Goal: Information Seeking & Learning: Check status

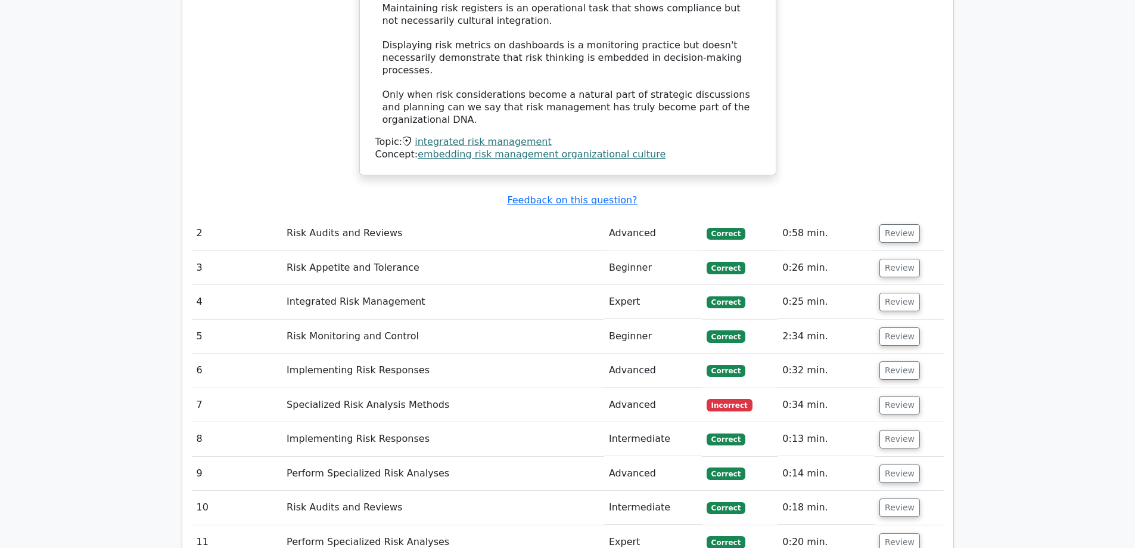
scroll to position [2145, 0]
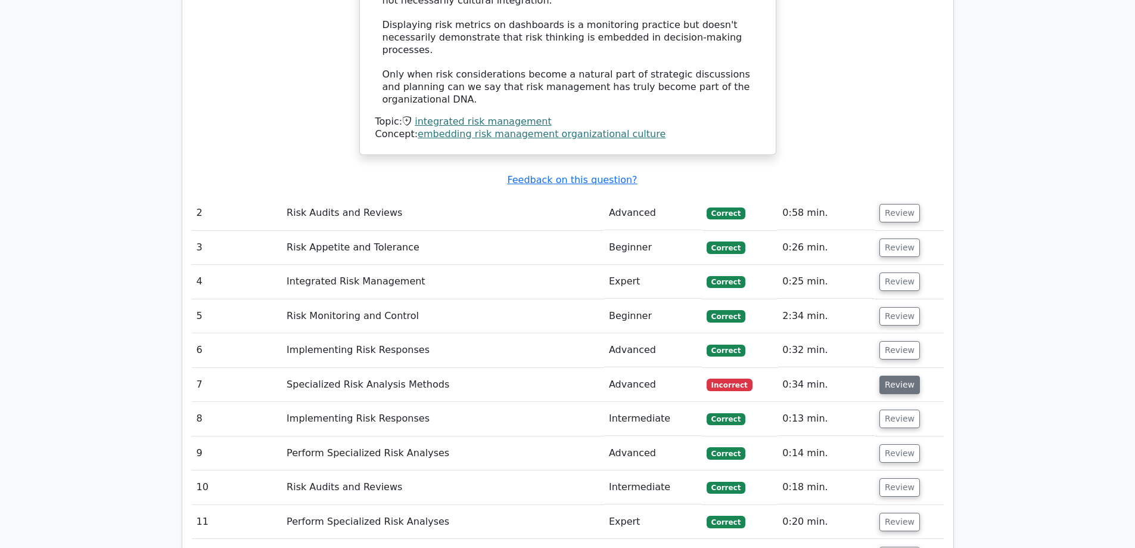
click at [908, 375] on button "Review" at bounding box center [900, 384] width 41 height 18
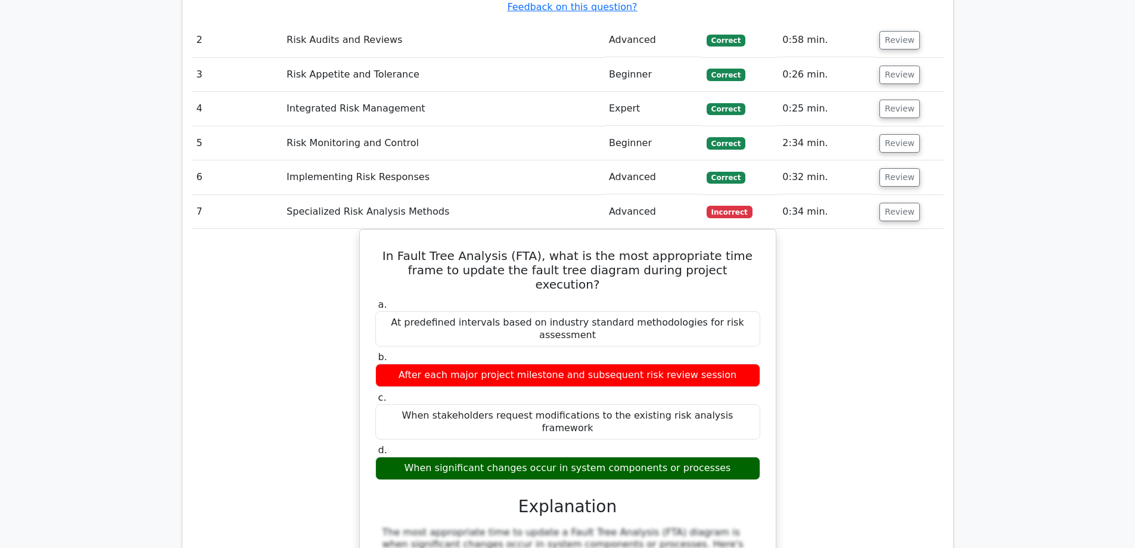
scroll to position [2324, 0]
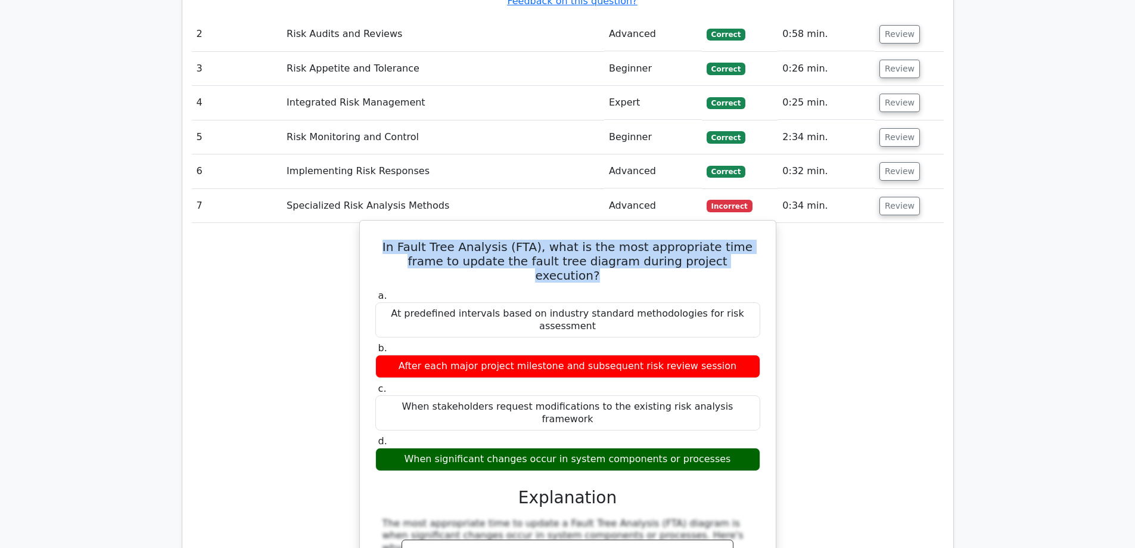
drag, startPoint x: 725, startPoint y: 170, endPoint x: 365, endPoint y: 148, distance: 361.2
click at [365, 225] on div "In Fault Tree Analysis (FTA), what is the most appropriate time frame to update…" at bounding box center [568, 554] width 406 height 658
copy h5 "In Fault Tree Analysis (FTA), what is the most appropriate time frame to update…"
drag, startPoint x: 727, startPoint y: 330, endPoint x: 417, endPoint y: 323, distance: 310.0
click at [417, 448] on div "When significant changes occur in system components or processes" at bounding box center [567, 459] width 385 height 23
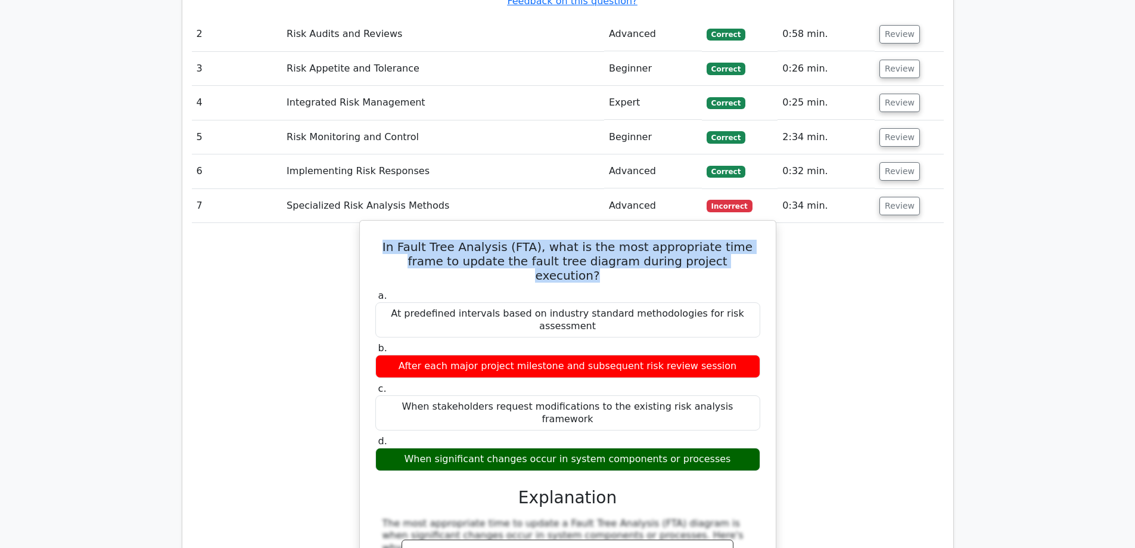
copy div "When significant changes occur in system components or processes"
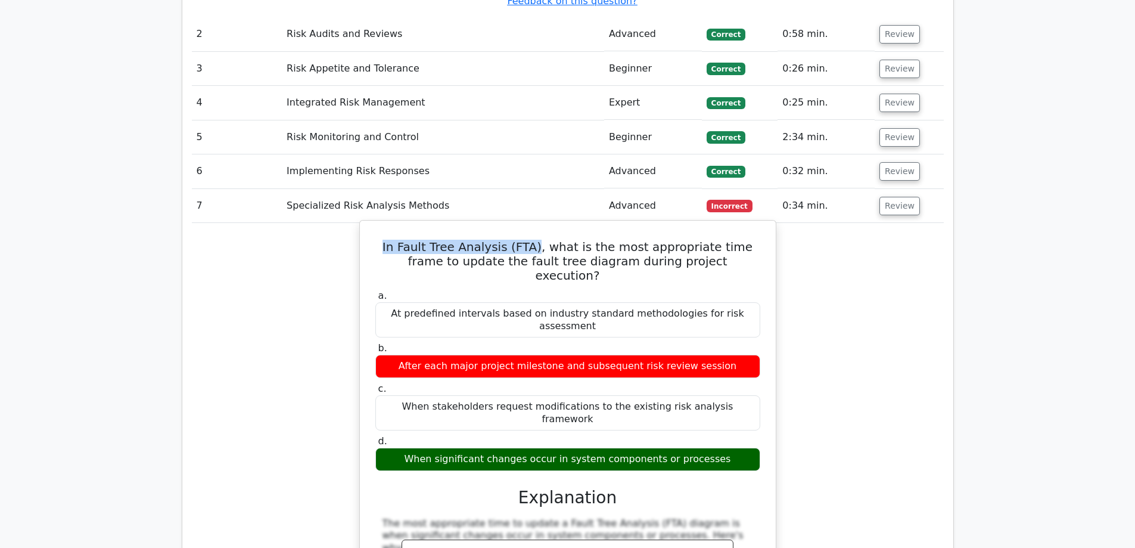
drag, startPoint x: 519, startPoint y: 151, endPoint x: 364, endPoint y: 147, distance: 155.0
click at [365, 225] on div "In Fault Tree Analysis (FTA), what is the most appropriate time frame to update…" at bounding box center [568, 554] width 406 height 658
copy h5 "In Fault Tree Analysis (FTA)"
drag, startPoint x: 725, startPoint y: 331, endPoint x: 395, endPoint y: 324, distance: 329.6
click at [395, 448] on div "When significant changes occur in system components or processes" at bounding box center [567, 459] width 385 height 23
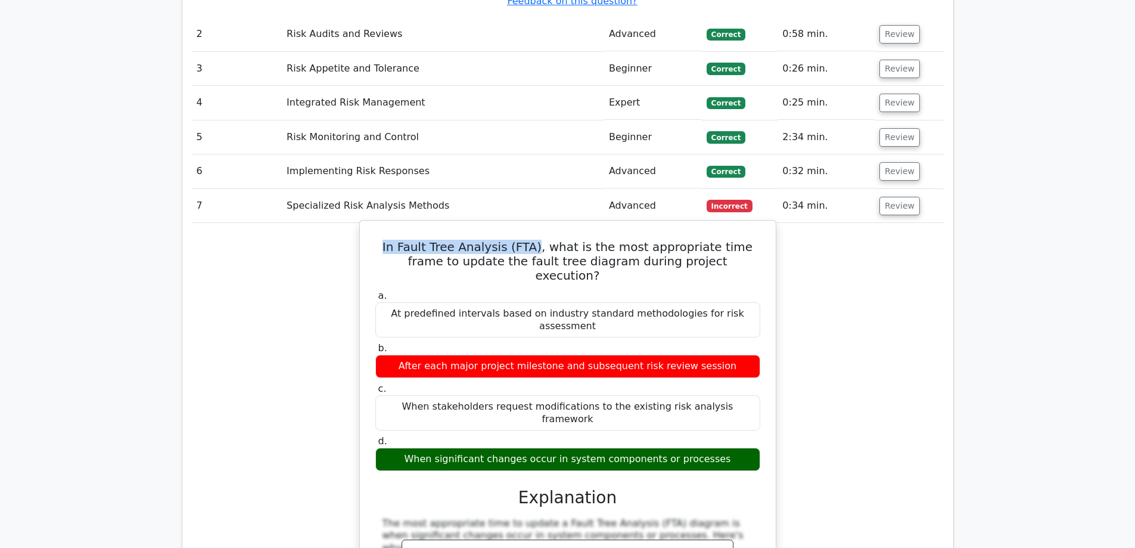
copy div "When significant changes occur in system components or processes"
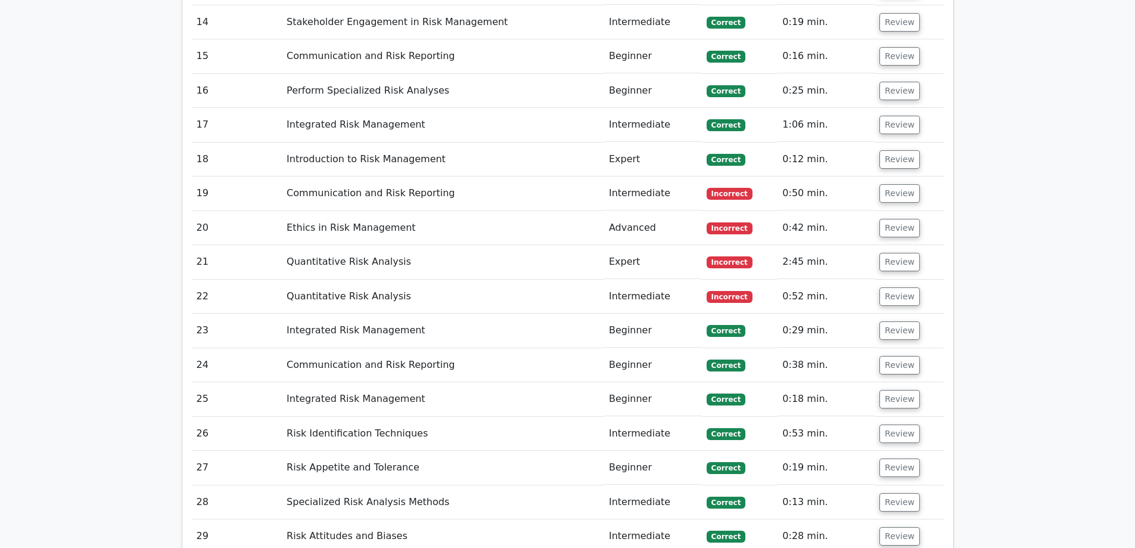
scroll to position [3468, 0]
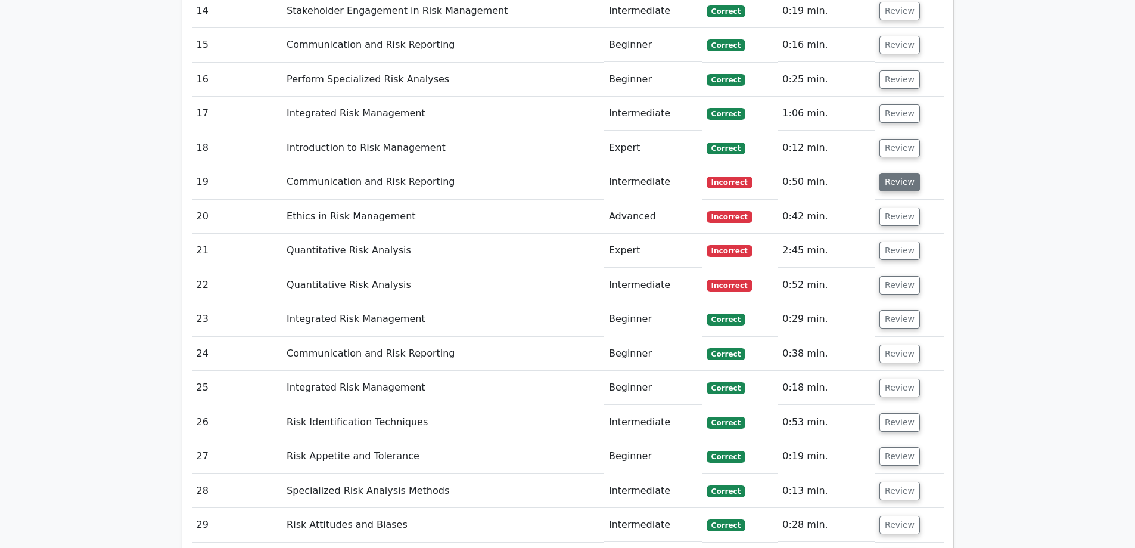
click at [894, 173] on button "Review" at bounding box center [900, 182] width 41 height 18
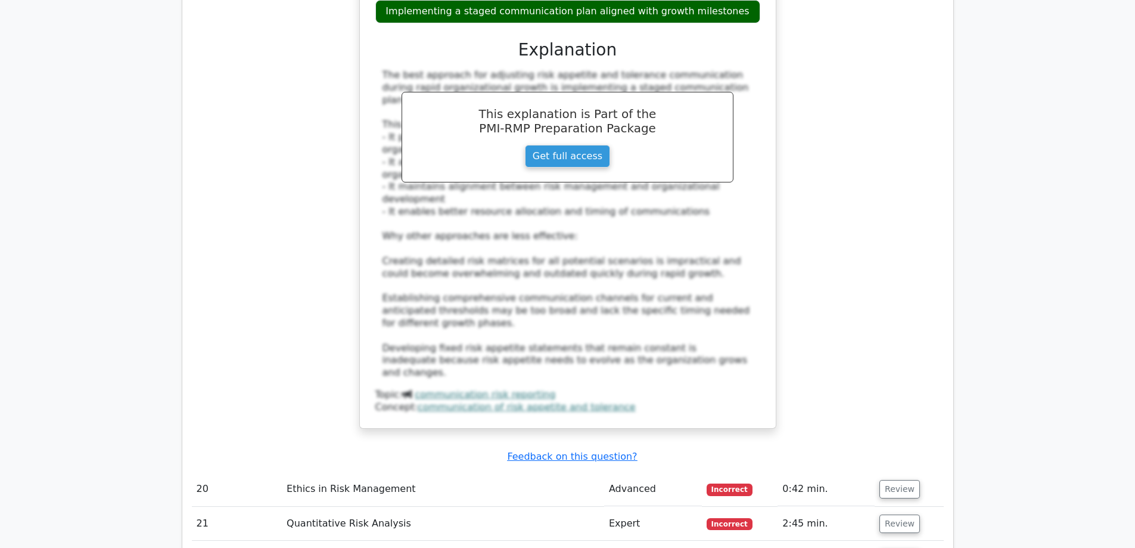
scroll to position [4005, 0]
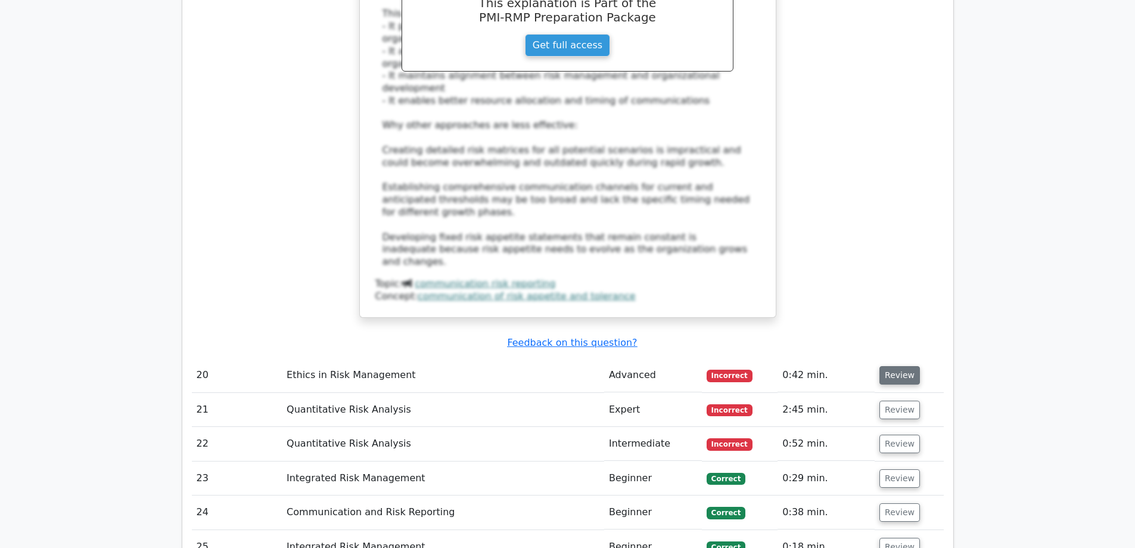
click at [896, 366] on button "Review" at bounding box center [900, 375] width 41 height 18
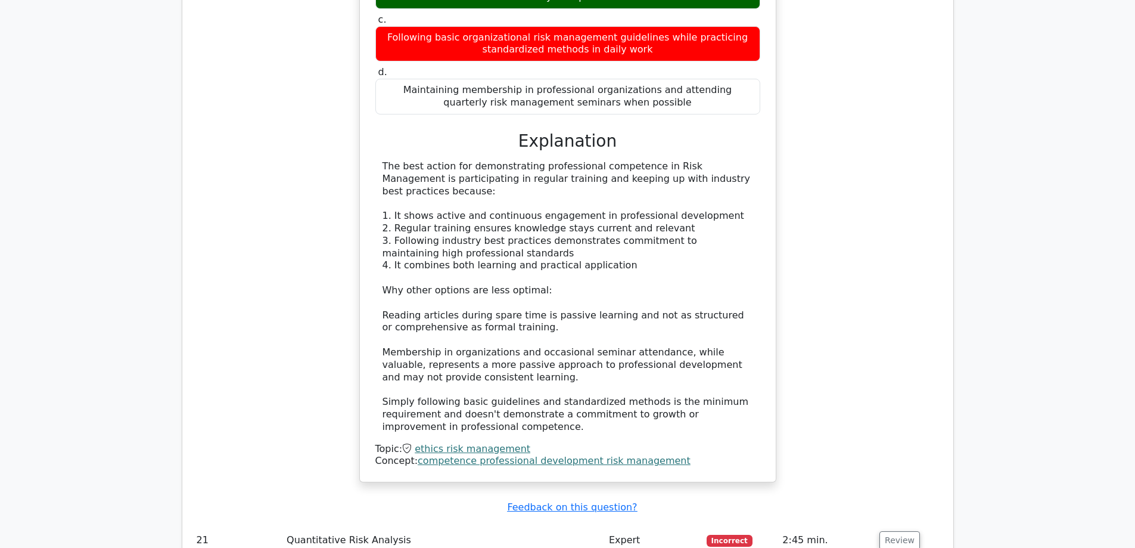
scroll to position [4601, 0]
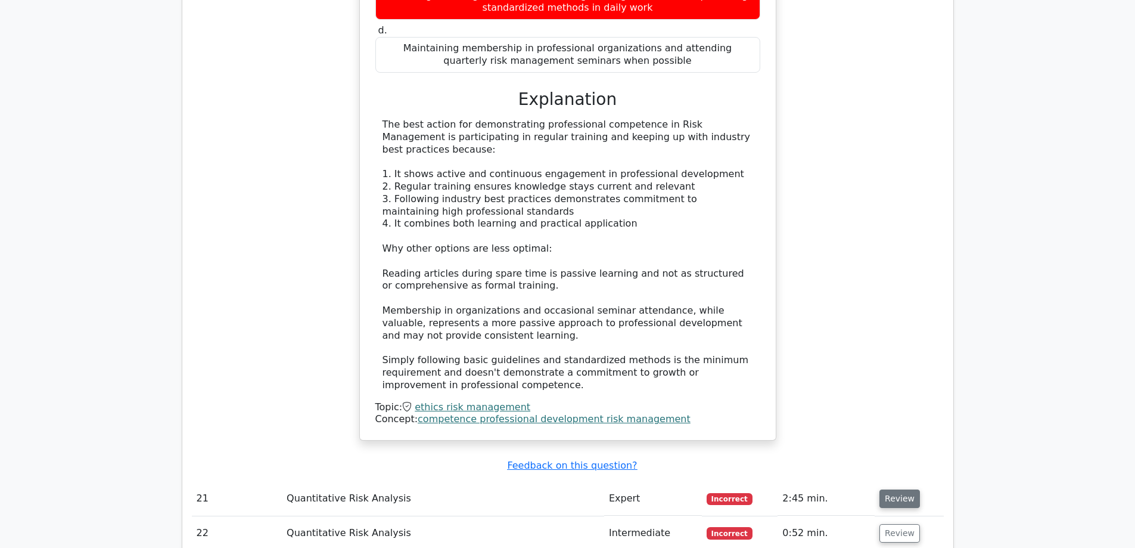
click at [893, 489] on button "Review" at bounding box center [900, 498] width 41 height 18
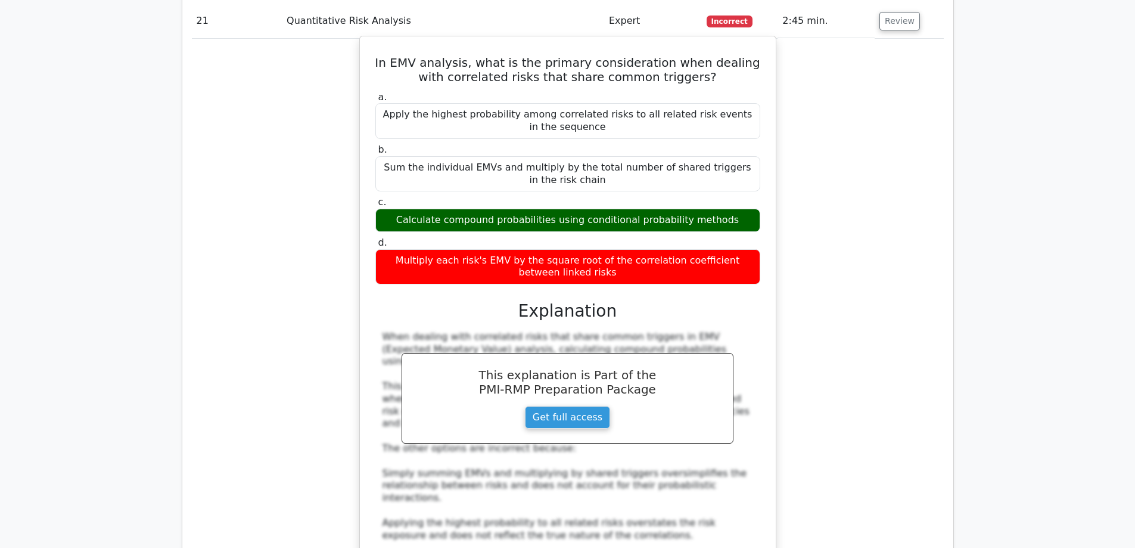
scroll to position [5197, 0]
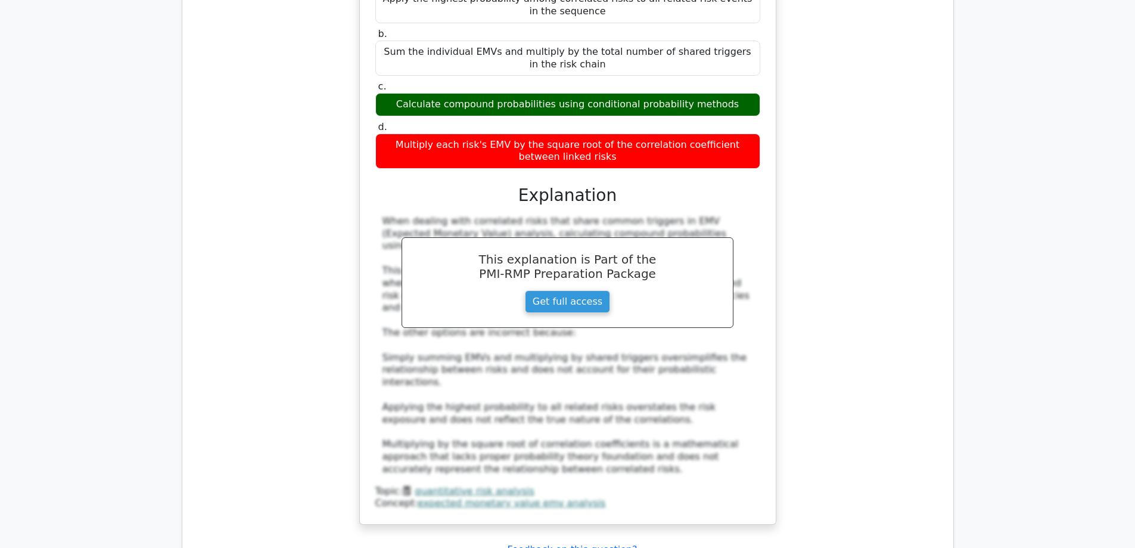
drag, startPoint x: 601, startPoint y: 408, endPoint x: 369, endPoint y: 378, distance: 234.2
copy h5 "In Decision Tree Analysis, what represents the most effective method for evalua…"
drag, startPoint x: 722, startPoint y: 441, endPoint x: 417, endPoint y: 436, distance: 305.2
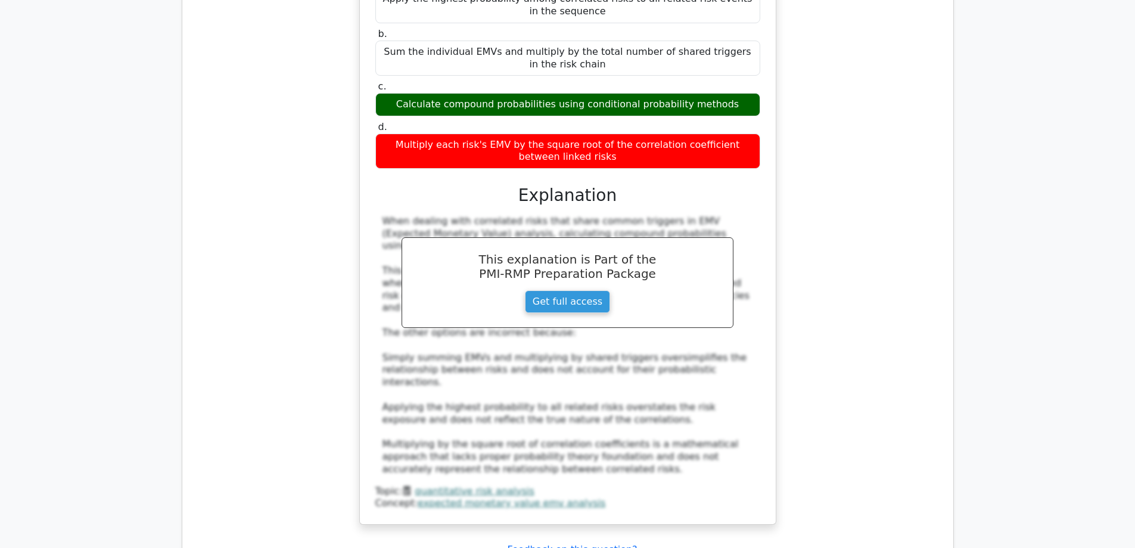
copy div "Bayesian probability adjustments with hierarchical node structuring"
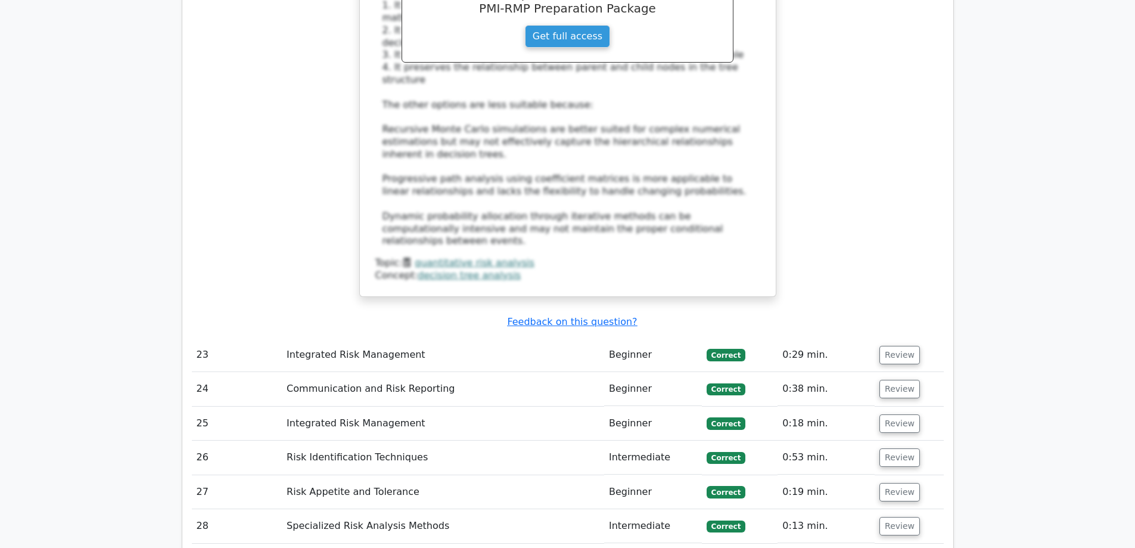
scroll to position [6150, 0]
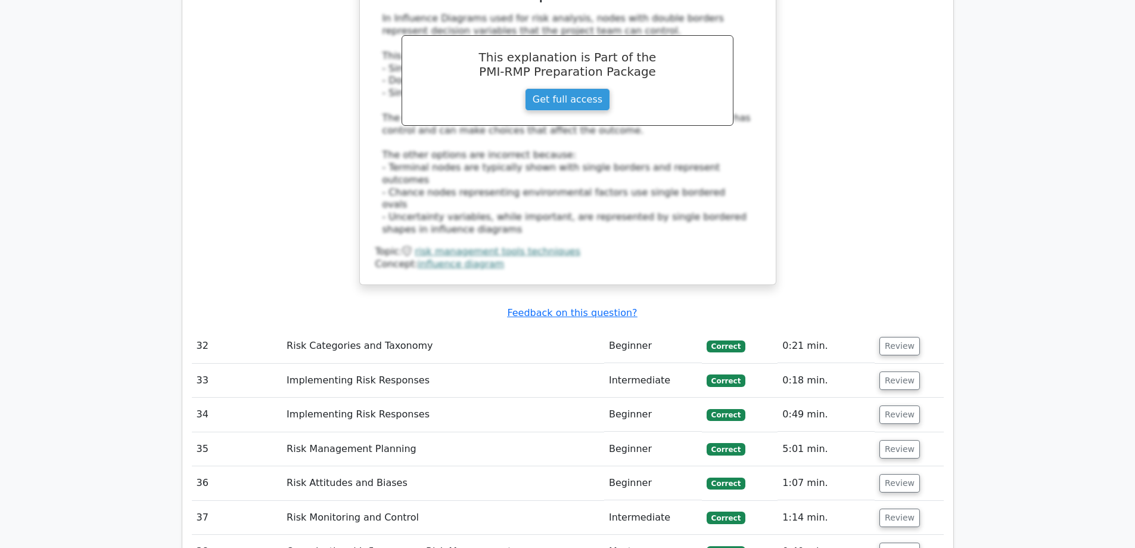
scroll to position [7104, 0]
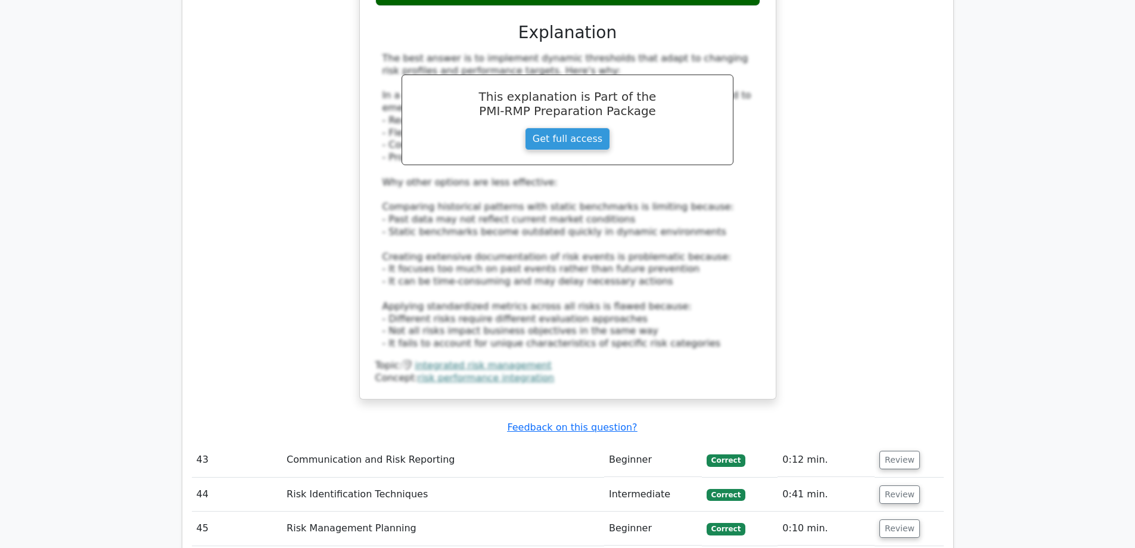
scroll to position [8057, 0]
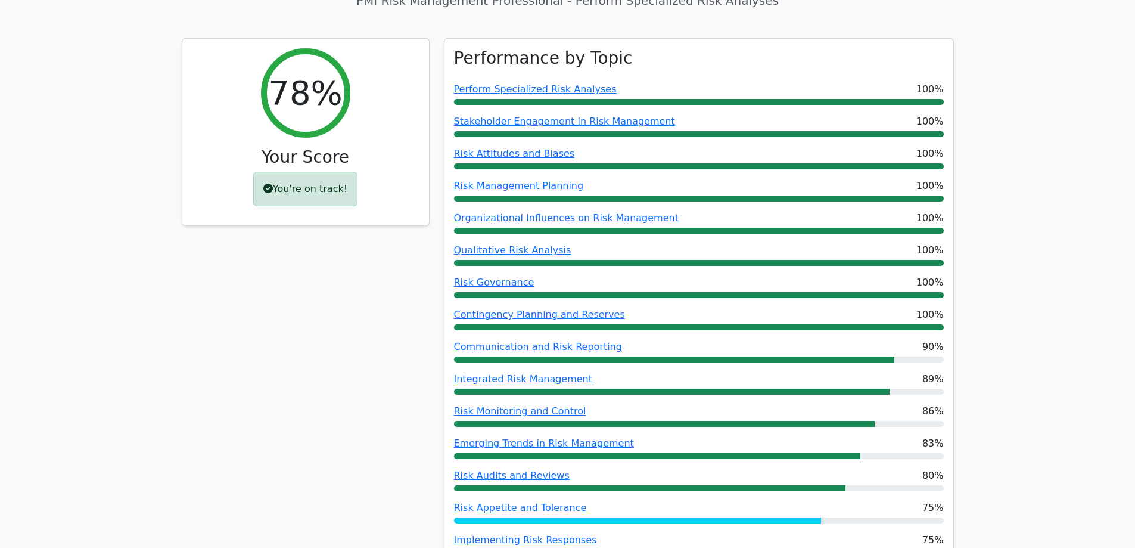
scroll to position [477, 0]
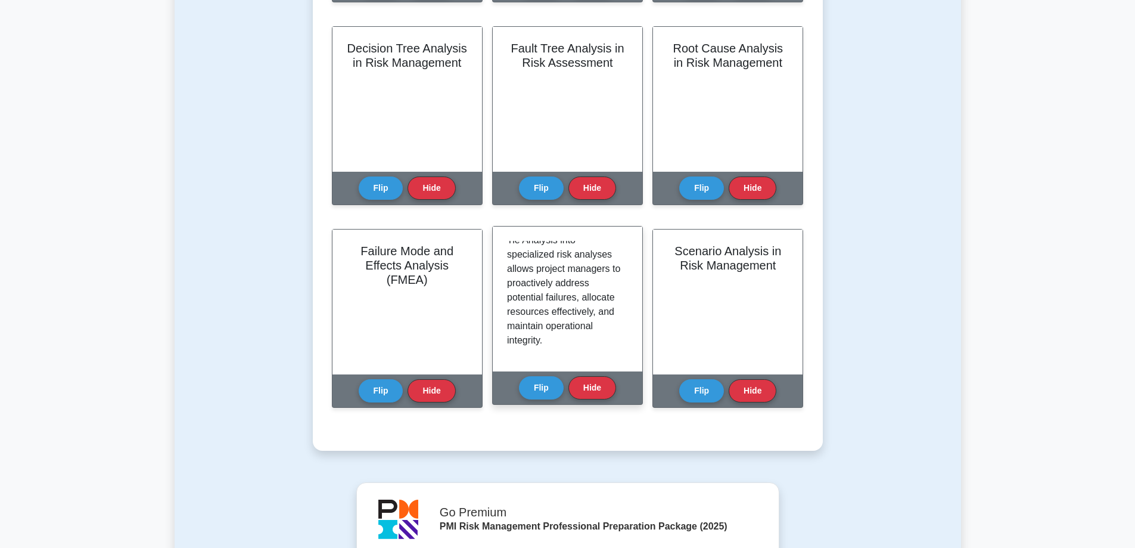
scroll to position [1004, 0]
click at [548, 383] on button "Flip" at bounding box center [541, 386] width 45 height 23
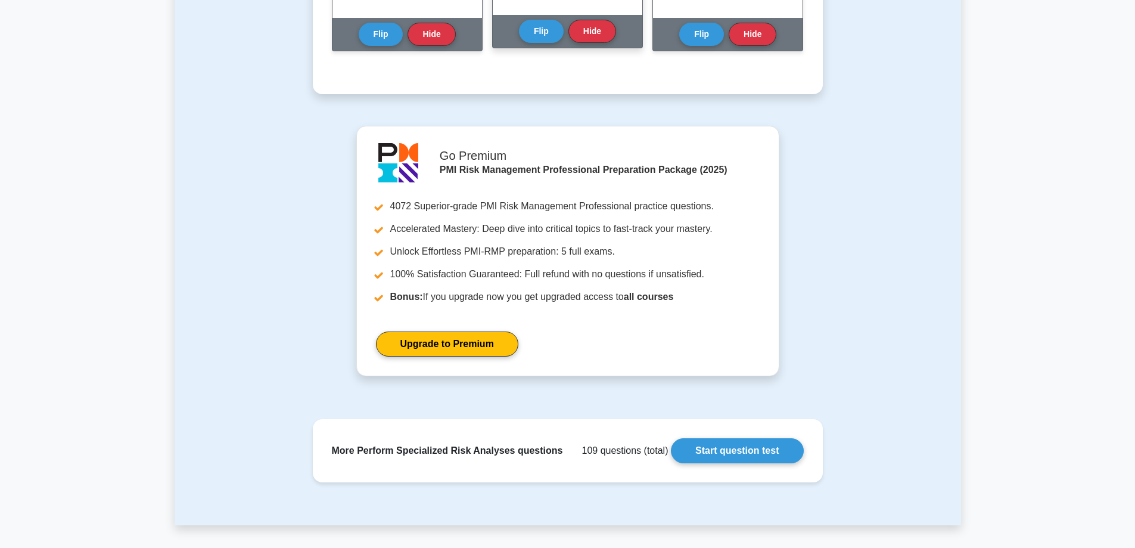
scroll to position [656, 0]
